Goal: Task Accomplishment & Management: Manage account settings

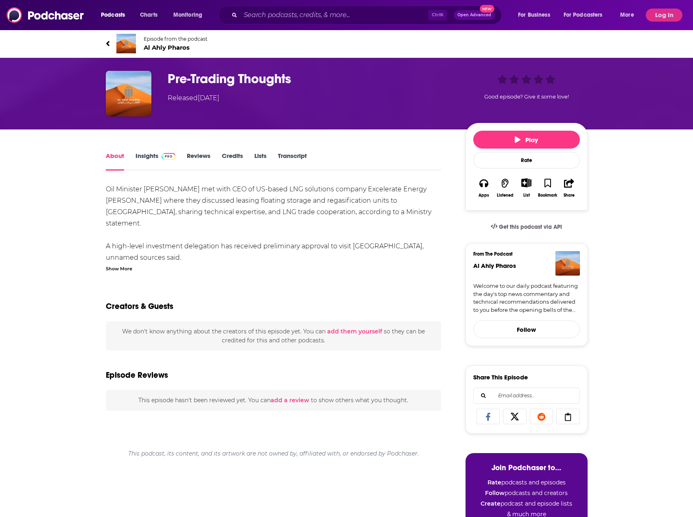
drag, startPoint x: 151, startPoint y: 154, endPoint x: 156, endPoint y: 159, distance: 6.7
click at [151, 154] on link "Insights" at bounding box center [156, 161] width 40 height 19
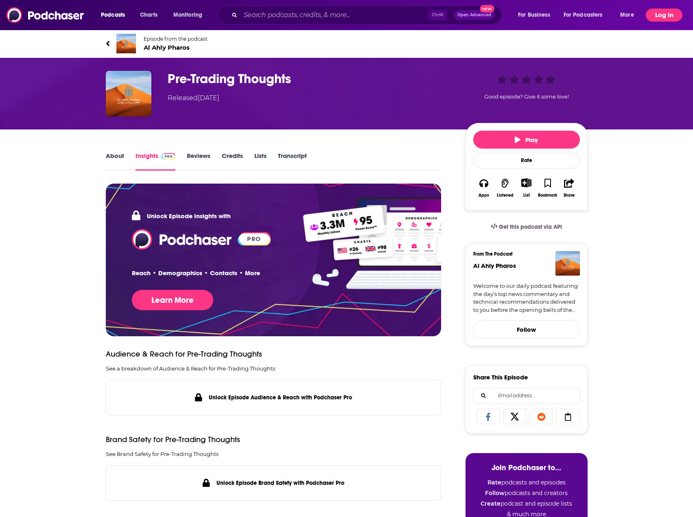
click at [655, 16] on button "Log In" at bounding box center [664, 15] width 37 height 13
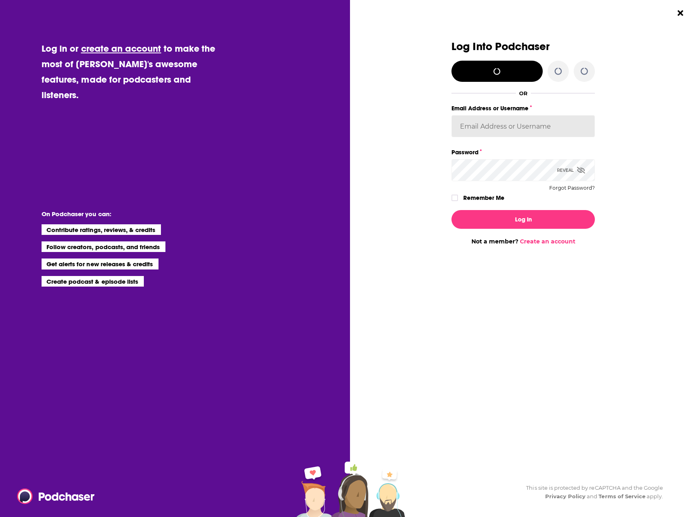
type input "SiobhanvanWyk"
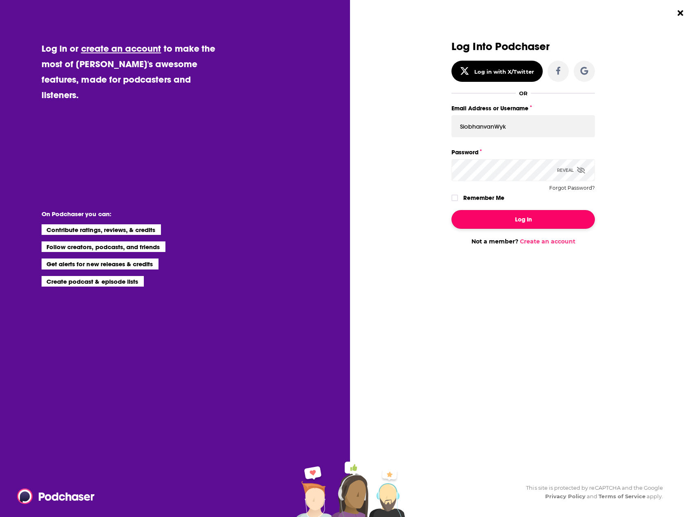
click at [524, 219] on button "Log In" at bounding box center [522, 219] width 143 height 19
